Goal: Task Accomplishment & Management: Use online tool/utility

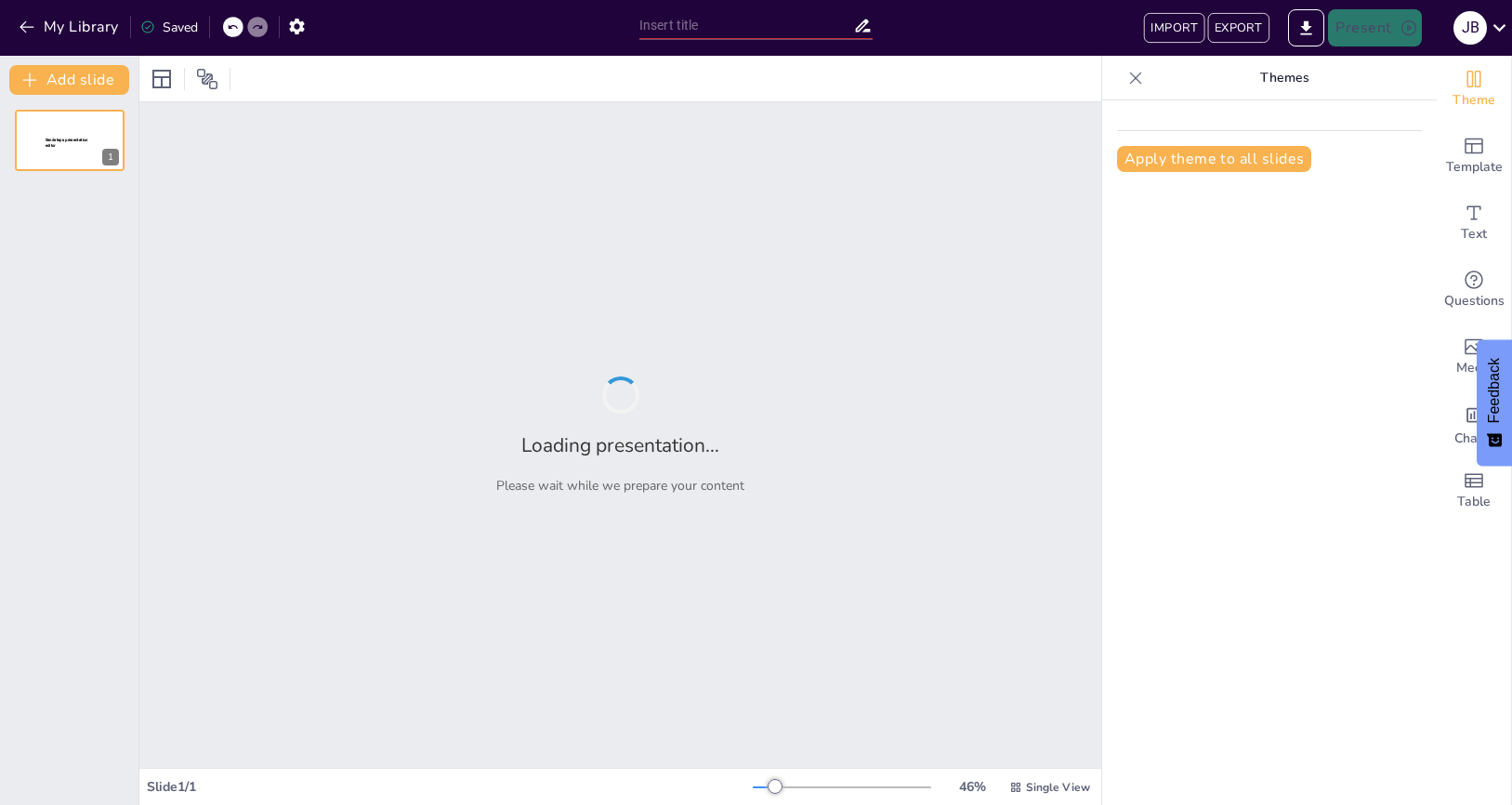
type input "New Sendsteps"
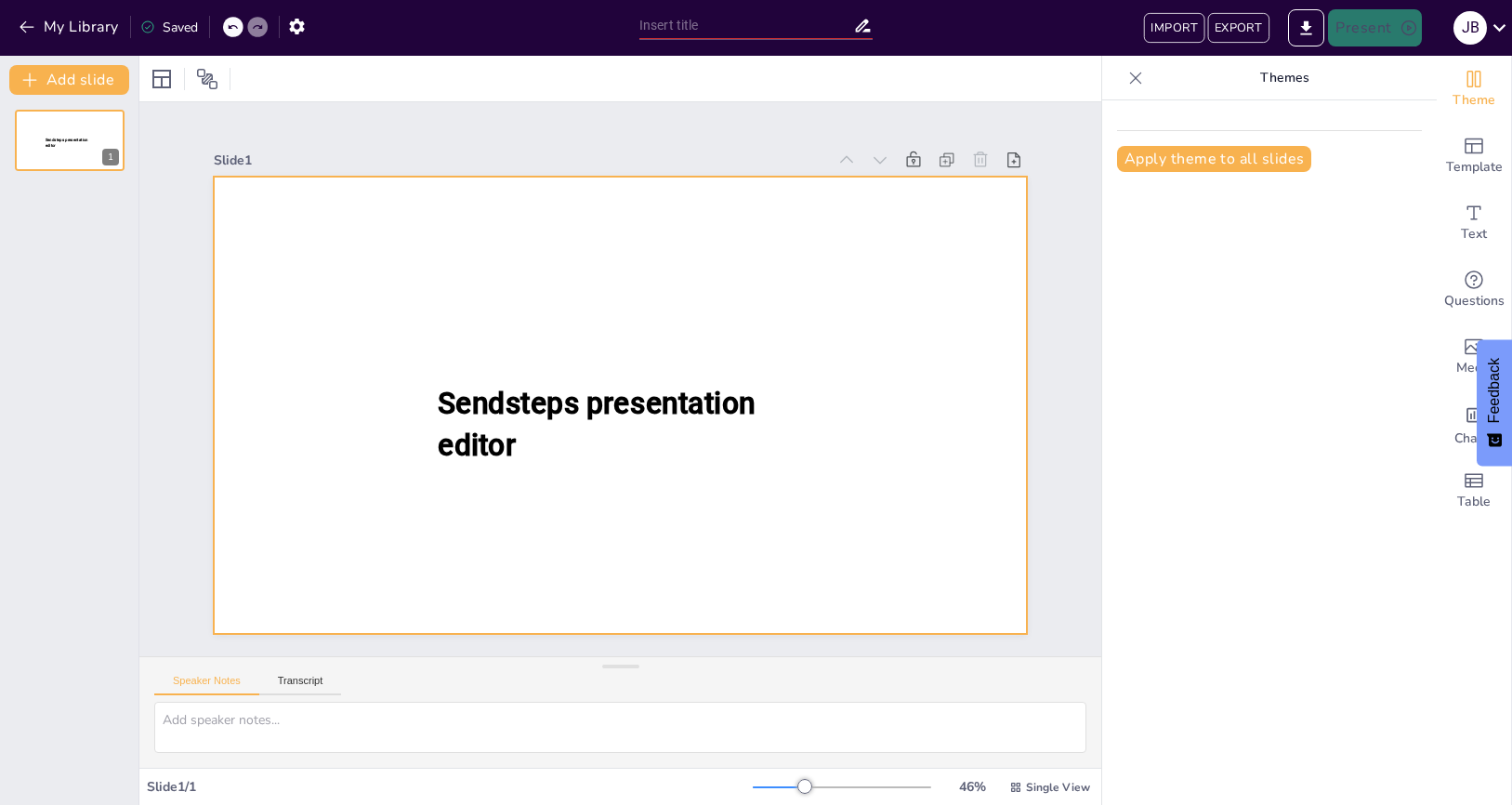
type input "New Sendsteps"
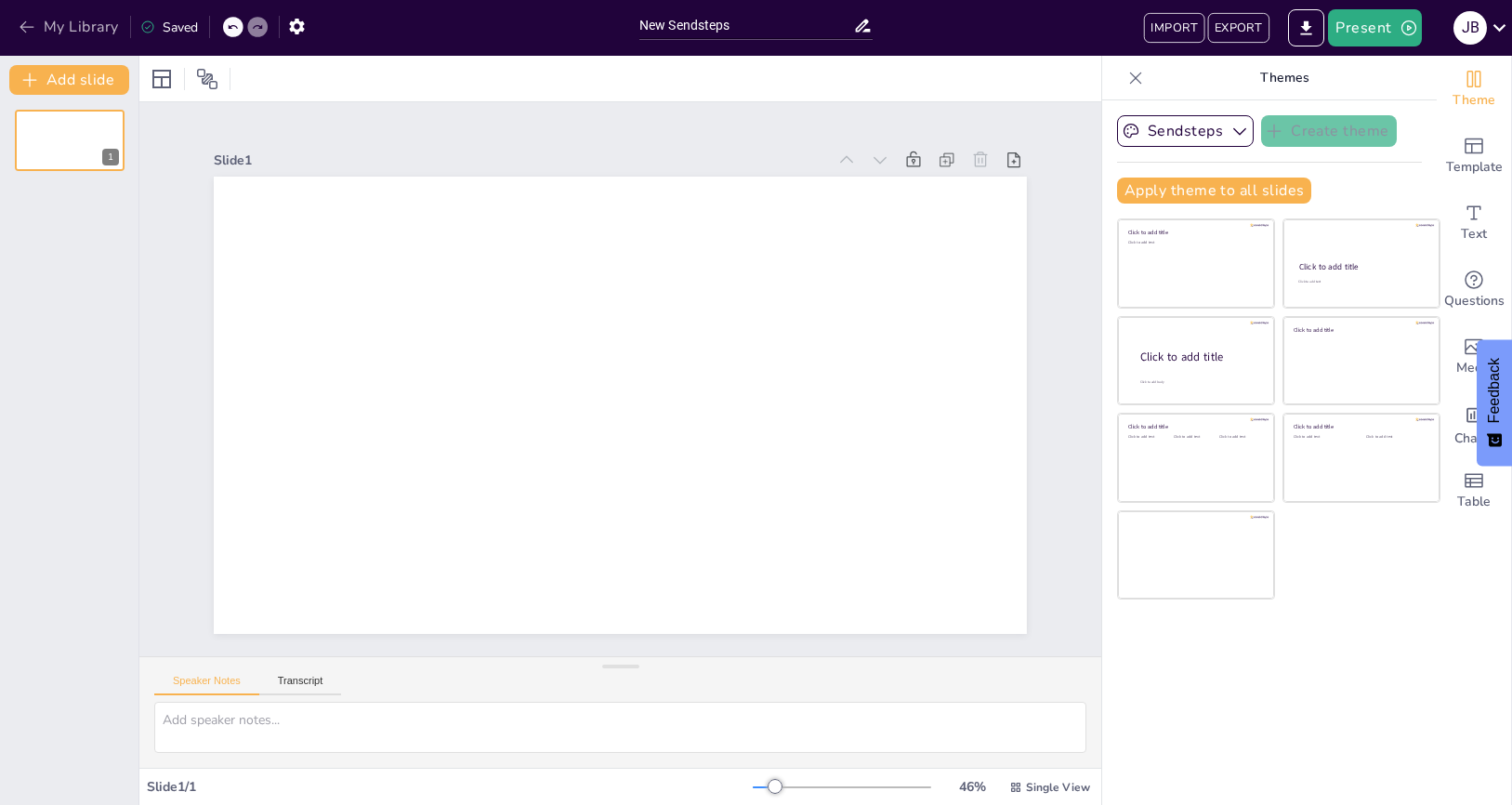
click at [81, 28] on button "My Library" at bounding box center [70, 27] width 112 height 30
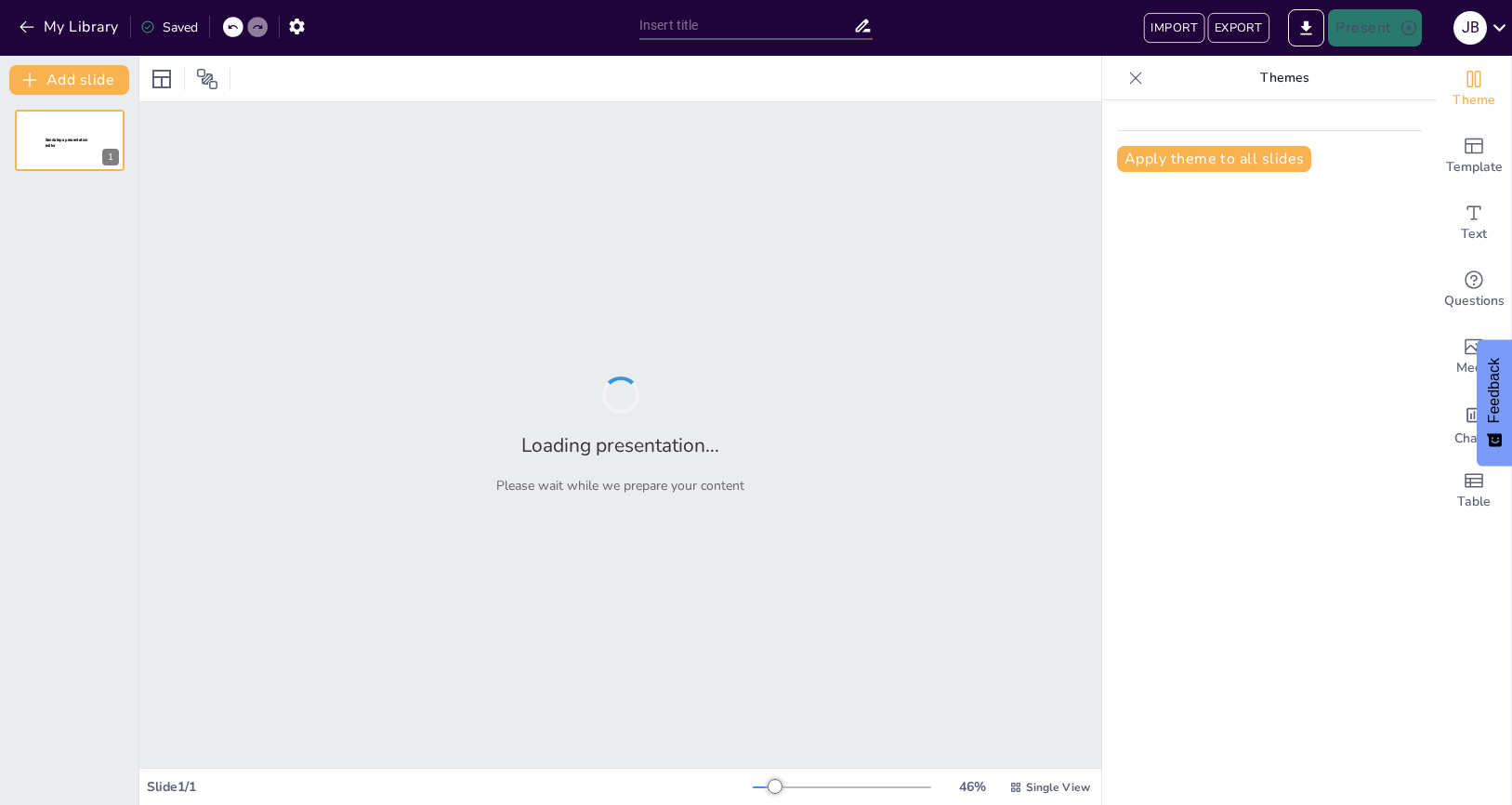
type input "New Sendsteps"
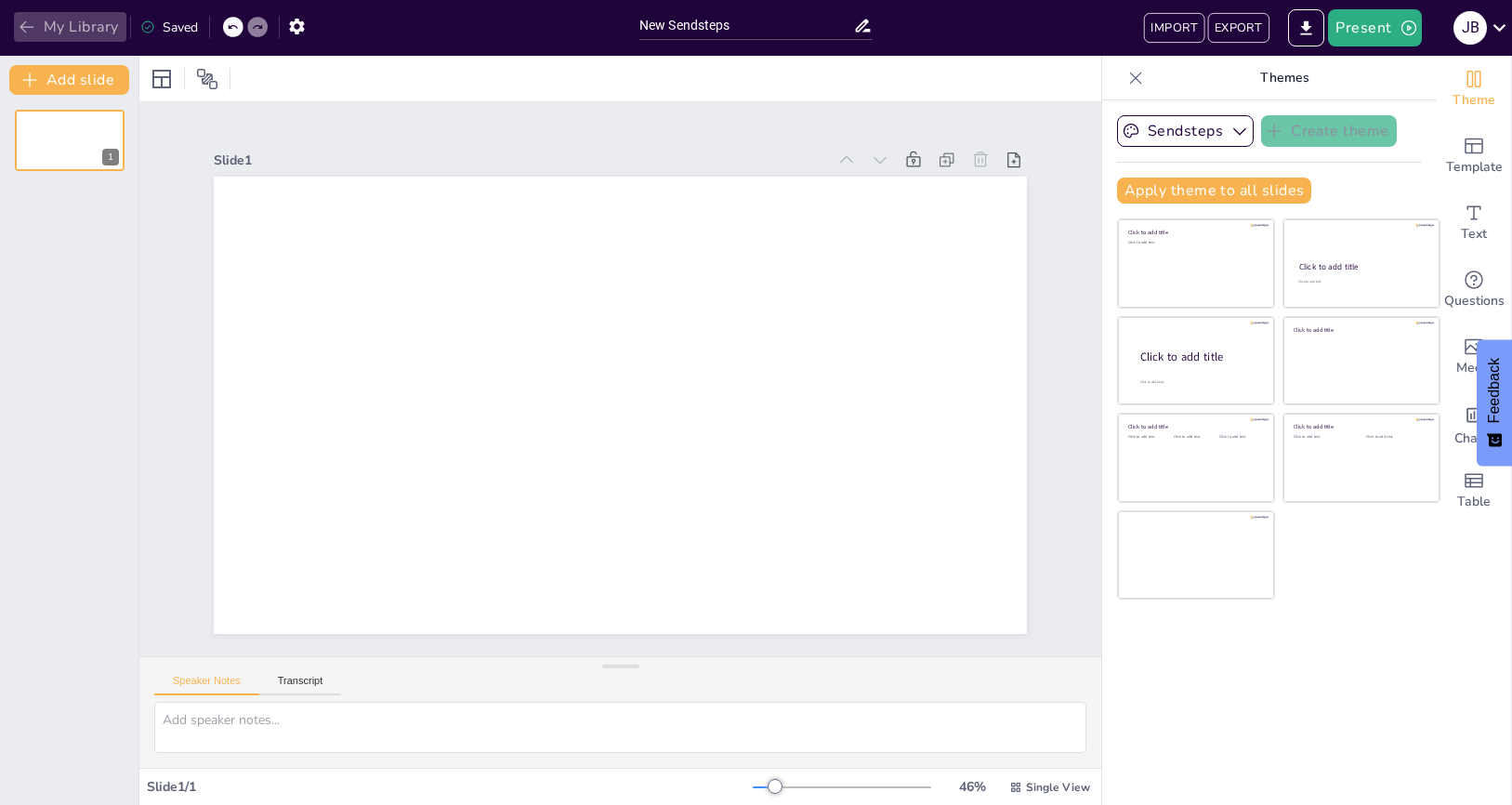
click at [103, 35] on button "My Library" at bounding box center [70, 27] width 112 height 30
